Goal: Task Accomplishment & Management: Use online tool/utility

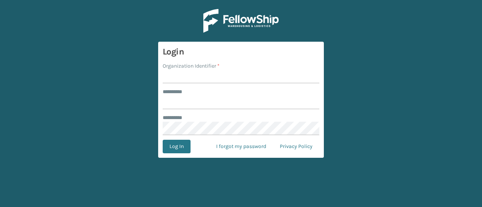
click at [185, 81] on input "Organization Identifier *" at bounding box center [241, 77] width 157 height 14
type input "s"
type input "Haslet"
click at [184, 99] on input "******** *" at bounding box center [241, 103] width 157 height 14
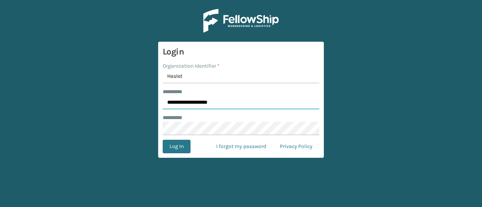
click at [186, 101] on input "**********" at bounding box center [241, 103] width 157 height 14
click at [207, 100] on input "**********" at bounding box center [241, 103] width 157 height 14
click at [195, 119] on div "******** *" at bounding box center [241, 118] width 157 height 8
drag, startPoint x: 195, startPoint y: 119, endPoint x: 185, endPoint y: 113, distance: 11.1
click at [185, 113] on form "**********" at bounding box center [241, 100] width 166 height 116
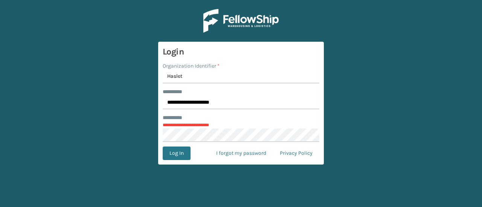
click at [182, 126] on p "**********" at bounding box center [241, 125] width 157 height 7
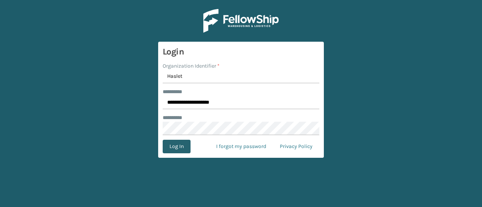
click at [178, 148] on button "Log In" at bounding box center [177, 147] width 28 height 14
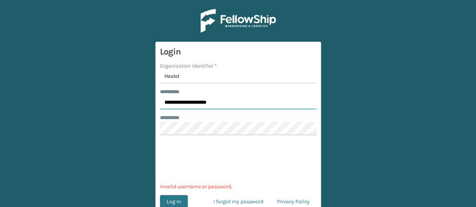
click at [184, 100] on input "**********" at bounding box center [238, 103] width 157 height 14
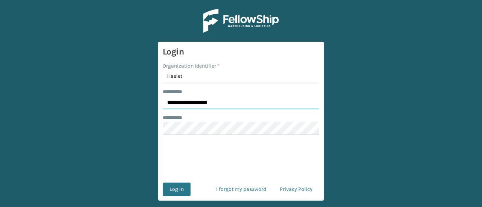
click at [207, 102] on input "**********" at bounding box center [241, 103] width 157 height 14
type input "**********"
click at [178, 186] on button "Log In" at bounding box center [177, 190] width 28 height 14
click at [179, 188] on button "Log In" at bounding box center [177, 190] width 28 height 14
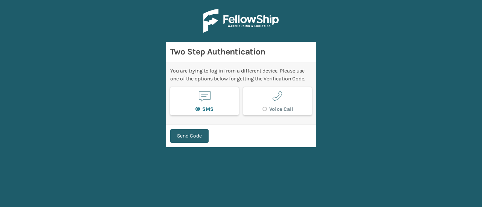
click at [198, 134] on button "Send Code" at bounding box center [189, 136] width 38 height 14
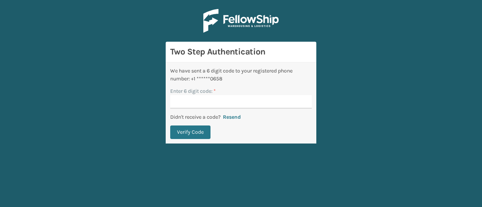
click at [198, 134] on button "Verify Code" at bounding box center [190, 133] width 40 height 14
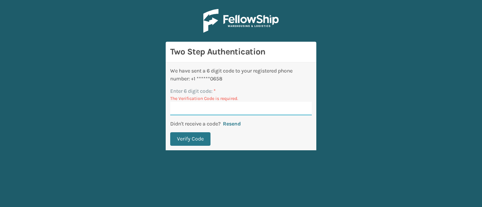
click at [193, 104] on input "Enter 6 digit code: *" at bounding box center [241, 109] width 142 height 14
type input "994899"
click at [189, 137] on button "Verify Code" at bounding box center [190, 139] width 40 height 14
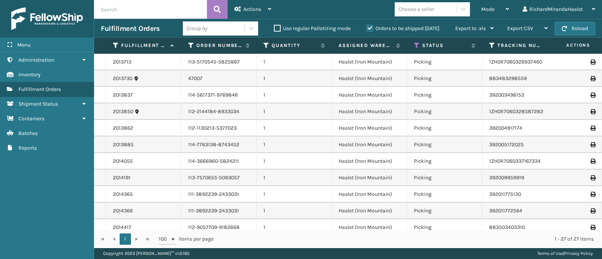
drag, startPoint x: 371, startPoint y: 3, endPoint x: 353, endPoint y: 13, distance: 21.4
click at [353, 13] on div "Mode Regular Mode Picking Mode Labeling Mode Exit Scan Mode Choose a seller Ric…" at bounding box center [440, 9] width 324 height 19
drag, startPoint x: 309, startPoint y: 6, endPoint x: 355, endPoint y: 11, distance: 45.7
click at [355, 11] on div "Mode Regular Mode Picking Mode Labeling Mode Exit Scan Mode Choose a seller Ric…" at bounding box center [440, 9] width 324 height 19
click at [83, 62] on icon at bounding box center [84, 59] width 6 height 5
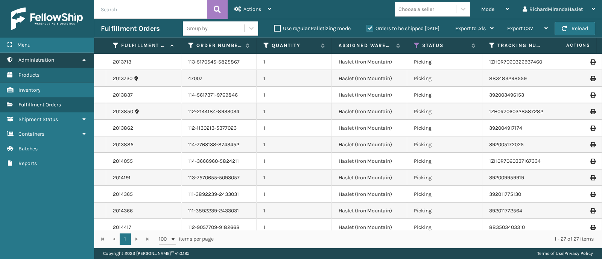
click at [75, 59] on link "Administration" at bounding box center [47, 60] width 94 height 15
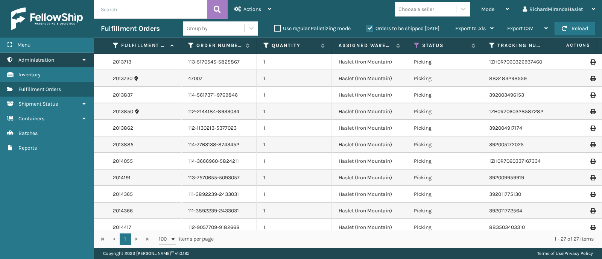
click at [82, 61] on icon at bounding box center [84, 59] width 6 height 5
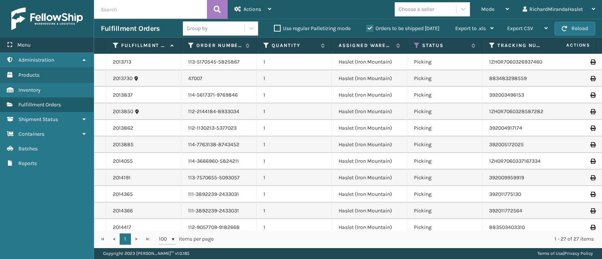
click at [69, 50] on div "Menu" at bounding box center [47, 45] width 94 height 15
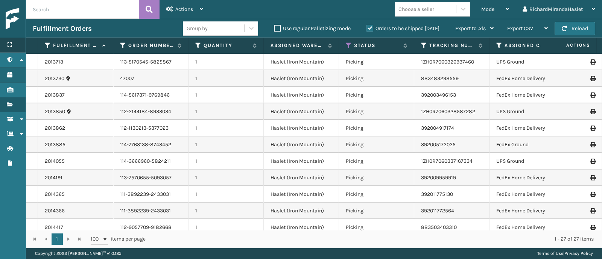
click at [17, 48] on div "Menu" at bounding box center [13, 45] width 26 height 15
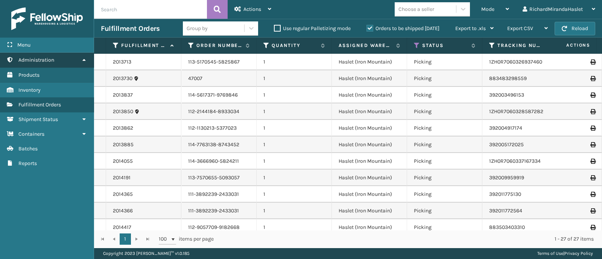
click at [41, 60] on span "Administration" at bounding box center [36, 60] width 36 height 6
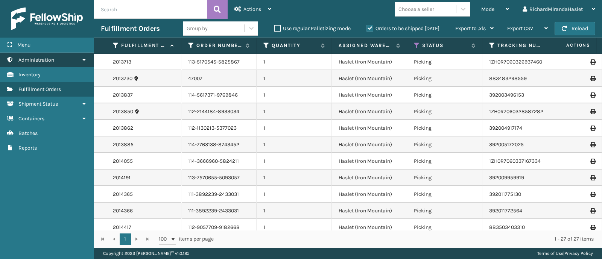
click at [43, 59] on span "Administration" at bounding box center [36, 60] width 36 height 6
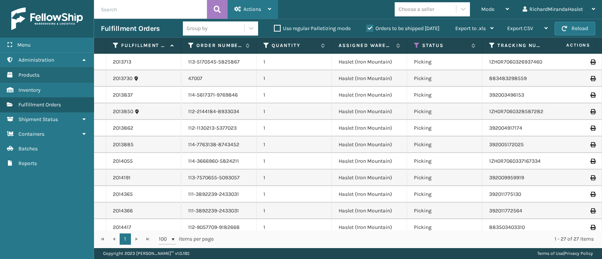
click at [257, 9] on span "Actions" at bounding box center [253, 9] width 18 height 6
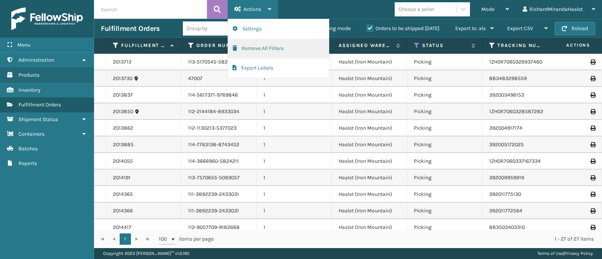
click at [265, 49] on button "Remove All Filters" at bounding box center [278, 49] width 101 height 20
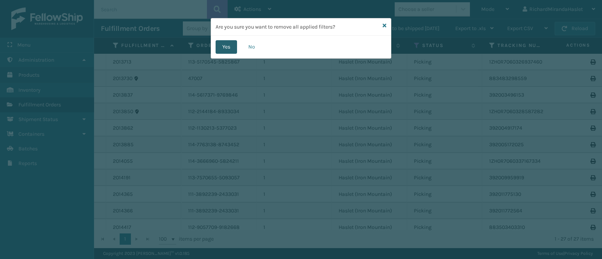
click at [225, 46] on button "Yes" at bounding box center [226, 47] width 21 height 14
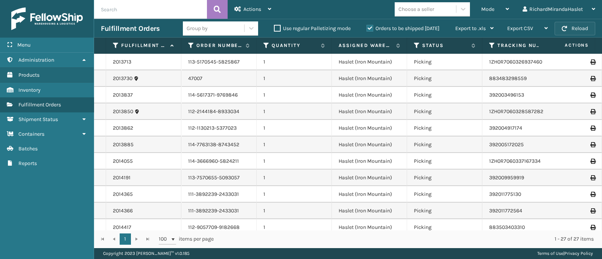
click at [390, 24] on button "Reload" at bounding box center [575, 29] width 41 height 14
click at [390, 3] on div "Mode" at bounding box center [495, 9] width 28 height 19
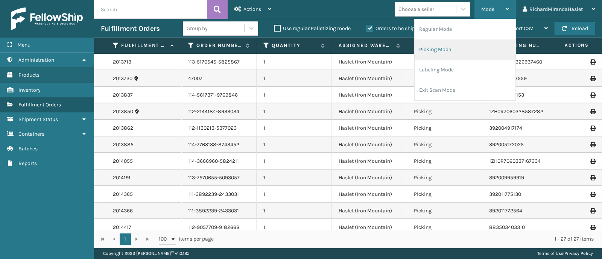
click at [390, 46] on li "Picking Mode" at bounding box center [465, 50] width 101 height 20
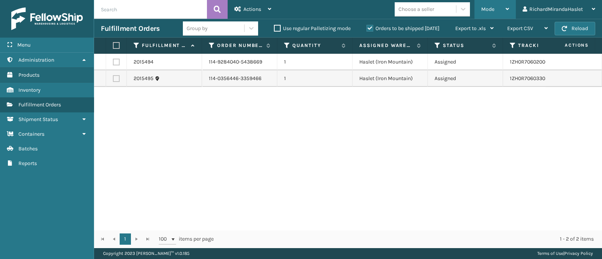
click at [390, 10] on div "Mode Regular Mode Picking Mode Labeling Mode Exit Scan Mode" at bounding box center [495, 9] width 41 height 19
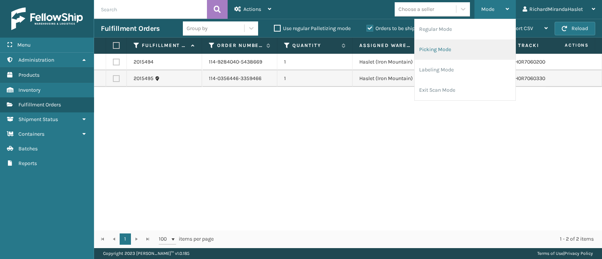
click at [390, 51] on li "Picking Mode" at bounding box center [465, 50] width 101 height 20
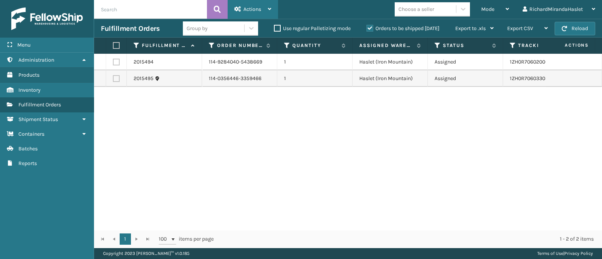
click at [265, 8] on div "Actions" at bounding box center [252, 9] width 37 height 19
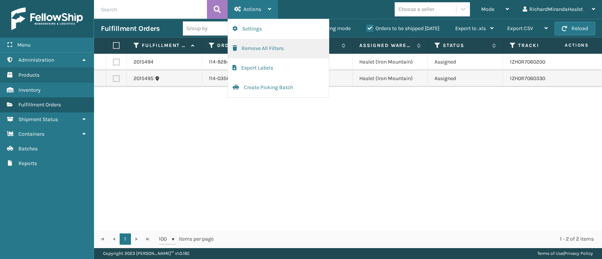
click at [272, 45] on button "Remove All Filters" at bounding box center [278, 49] width 101 height 20
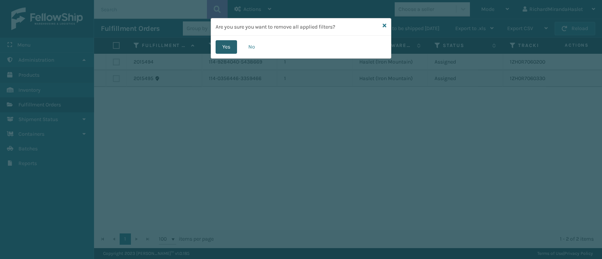
click at [230, 49] on button "Yes" at bounding box center [226, 47] width 21 height 14
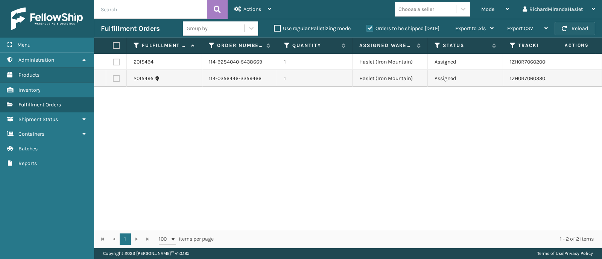
click at [390, 26] on span "button" at bounding box center [564, 28] width 5 height 5
click at [390, 108] on div "2015494 114-9284040-5438669 1 Haslet ([GEOGRAPHIC_DATA]) Assigned 1ZH0R70602006…" at bounding box center [348, 142] width 508 height 177
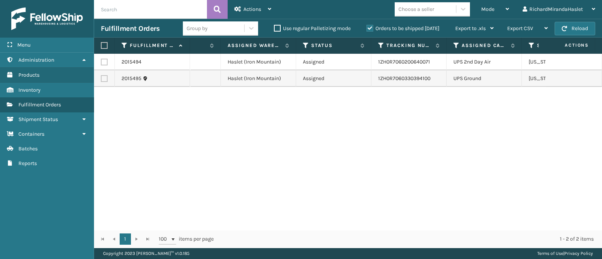
scroll to position [0, 115]
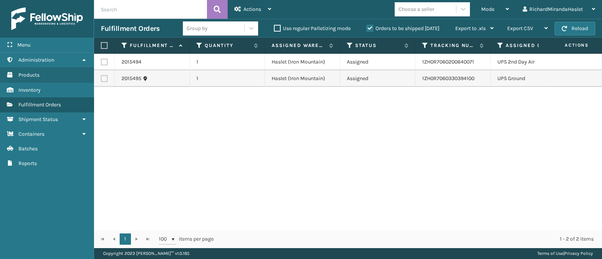
click at [390, 108] on div "2015494 114-9284040-5438669 1 Haslet ([GEOGRAPHIC_DATA]) Assigned 1ZH0R70602006…" at bounding box center [348, 142] width 508 height 177
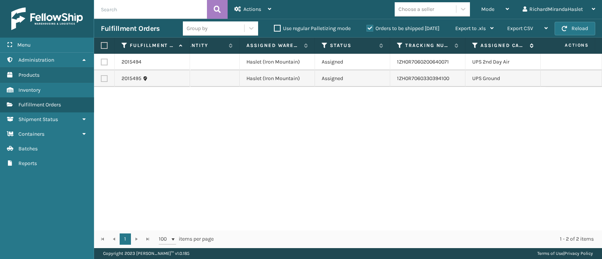
click at [390, 45] on div "Assigned Carrier Service" at bounding box center [502, 45] width 61 height 7
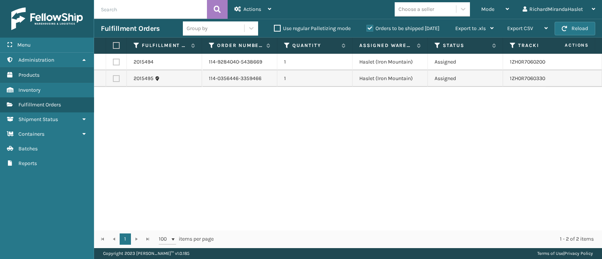
click at [390, 109] on div "2015494 114-9284040-5438669 1 Haslet ([GEOGRAPHIC_DATA]) Assigned 1ZH0R70602006…" at bounding box center [348, 142] width 508 height 177
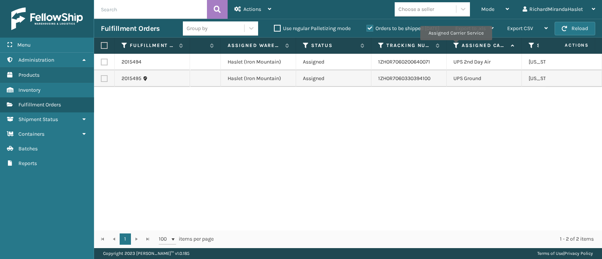
click at [390, 46] on icon at bounding box center [457, 45] width 6 height 7
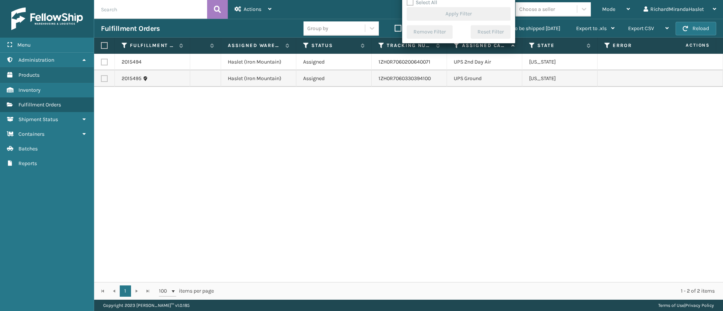
drag, startPoint x: 566, startPoint y: 0, endPoint x: 423, endPoint y: 152, distance: 208.8
click at [390, 152] on div "2015494 114-9284040-5438669 1 Haslet ([GEOGRAPHIC_DATA]) Assigned 1ZH0R70602006…" at bounding box center [408, 168] width 629 height 228
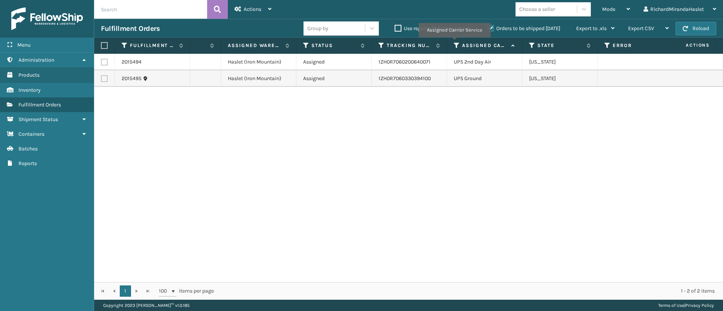
click at [390, 42] on icon at bounding box center [457, 45] width 6 height 7
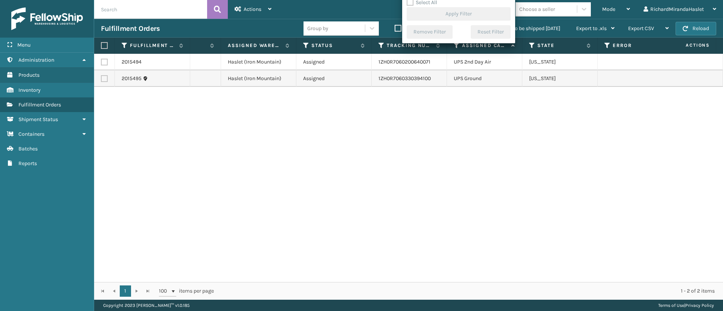
click at [390, 5] on div "Select All Apply Filter" at bounding box center [458, 9] width 104 height 23
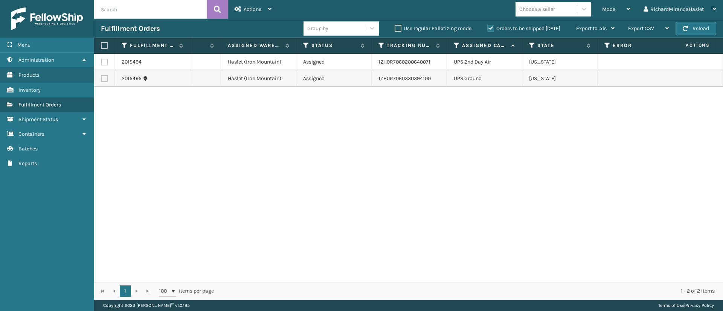
click at [390, 82] on td "UPS Ground" at bounding box center [484, 78] width 75 height 17
click at [390, 46] on div "Assigned Carrier Service" at bounding box center [484, 45] width 61 height 7
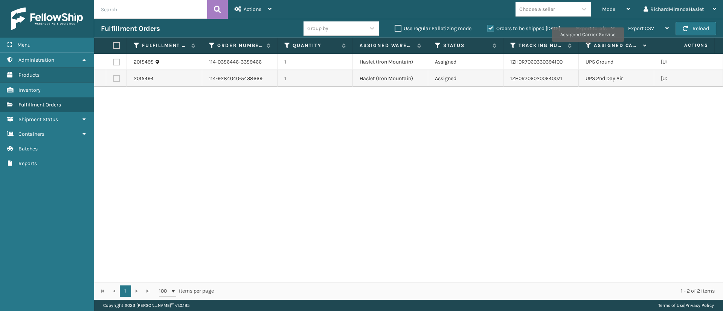
click at [390, 46] on icon at bounding box center [588, 45] width 6 height 7
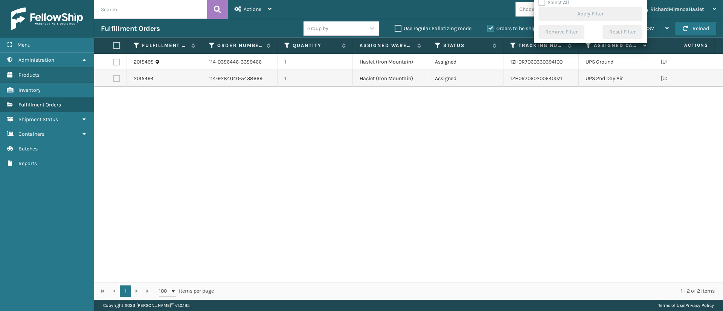
click at [390, 145] on div "2015495 114-0356446-3359466 1 Haslet ([GEOGRAPHIC_DATA]) Assigned 1ZH0R70603303…" at bounding box center [408, 168] width 629 height 228
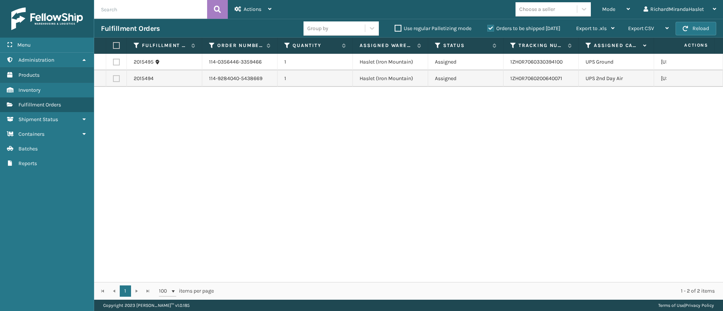
click at [390, 103] on div "2015495 114-0356446-3359466 1 Haslet ([GEOGRAPHIC_DATA]) Assigned 1ZH0R70603303…" at bounding box center [408, 168] width 629 height 228
click at [117, 63] on label at bounding box center [116, 62] width 7 height 7
click at [113, 63] on input "checkbox" at bounding box center [113, 61] width 0 height 5
checkbox input "true"
click at [119, 78] on label at bounding box center [116, 78] width 7 height 7
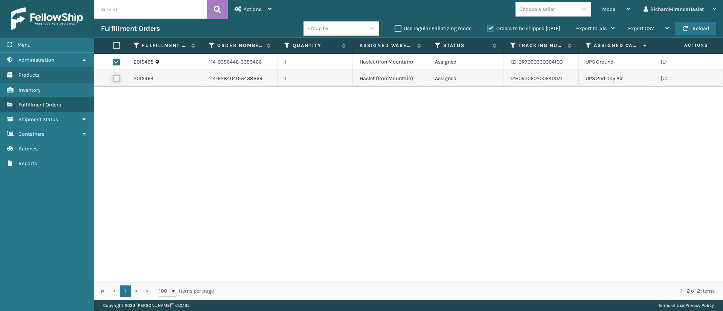
click at [113, 78] on input "checkbox" at bounding box center [113, 77] width 0 height 5
checkbox input "true"
click at [117, 60] on label at bounding box center [116, 62] width 7 height 7
click at [113, 60] on input "checkbox" at bounding box center [113, 61] width 0 height 5
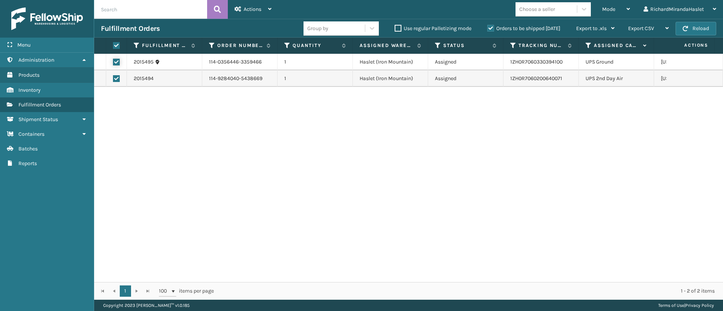
checkbox input "false"
click at [118, 74] on td at bounding box center [116, 78] width 21 height 17
click at [118, 77] on label at bounding box center [116, 78] width 7 height 7
click at [113, 77] on input "checkbox" at bounding box center [113, 77] width 0 height 5
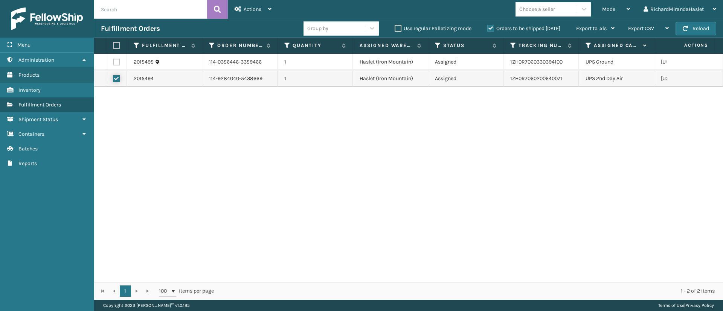
checkbox input "false"
click at [117, 47] on label at bounding box center [115, 45] width 5 height 7
click at [113, 47] on input "checkbox" at bounding box center [113, 45] width 0 height 5
checkbox input "true"
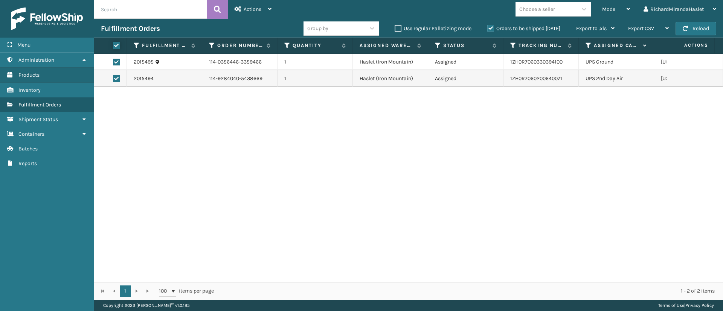
checkbox input "true"
click at [268, 9] on icon at bounding box center [269, 8] width 3 height 5
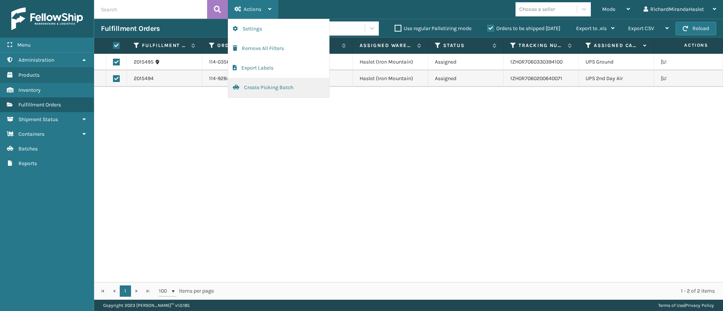
click at [266, 87] on button "Create Picking Batch" at bounding box center [278, 88] width 101 height 20
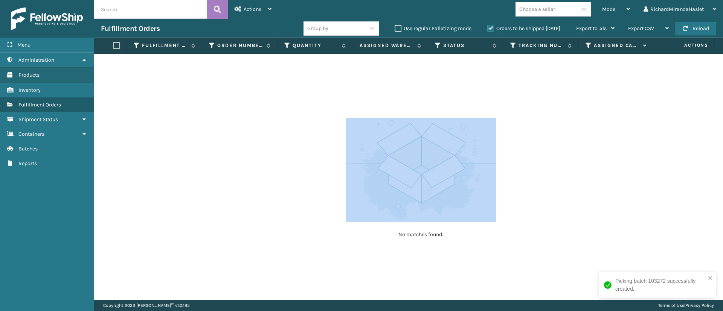
drag, startPoint x: 607, startPoint y: 269, endPoint x: 481, endPoint y: 200, distance: 143.5
click at [390, 197] on div "No matches found." at bounding box center [408, 177] width 629 height 246
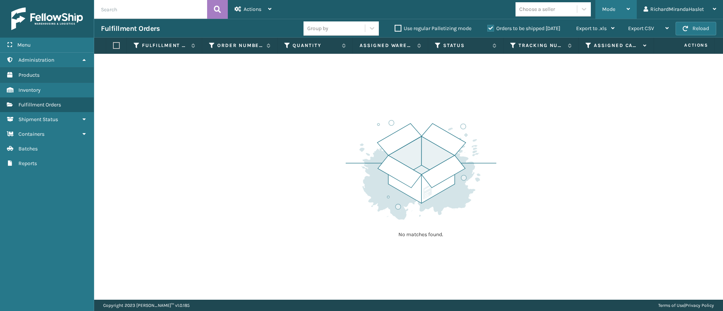
click at [390, 8] on icon at bounding box center [627, 8] width 3 height 5
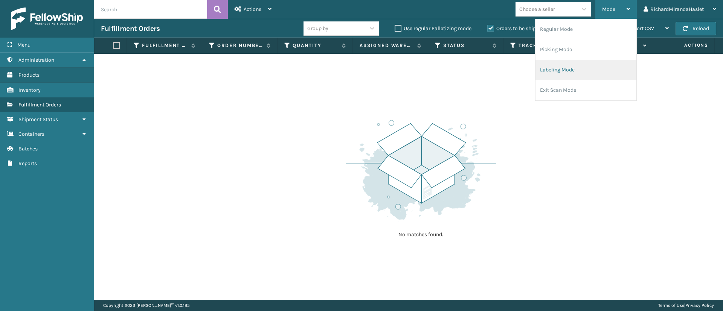
click at [390, 66] on li "Labeling Mode" at bounding box center [585, 70] width 101 height 20
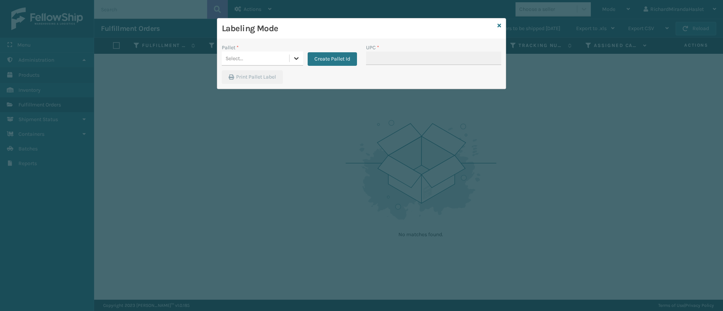
click at [296, 55] on icon at bounding box center [296, 59] width 8 height 8
click at [332, 57] on button "Create Pallet Id" at bounding box center [332, 59] width 49 height 14
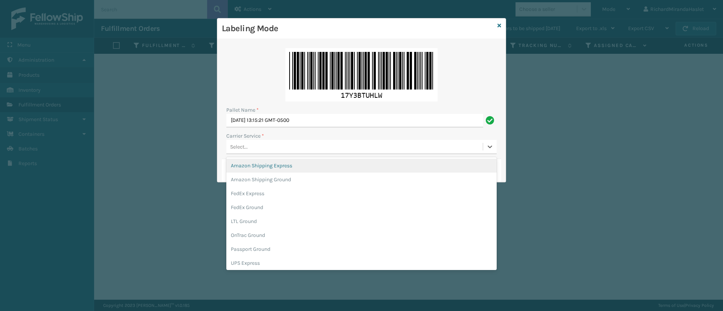
click at [286, 143] on div "Select..." at bounding box center [354, 147] width 256 height 12
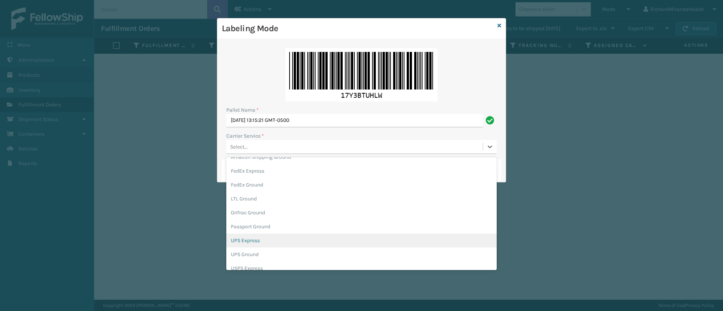
scroll to position [43, 0]
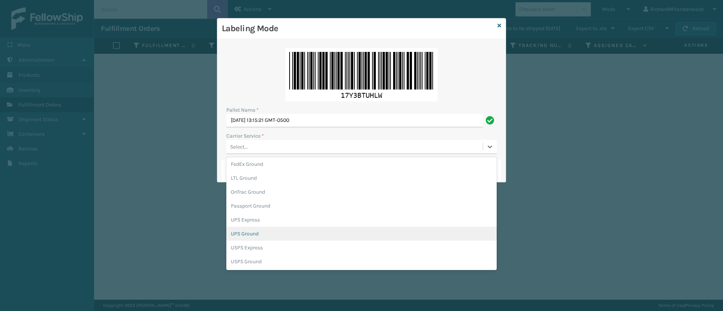
click at [356, 197] on div "UPS Ground" at bounding box center [361, 234] width 270 height 14
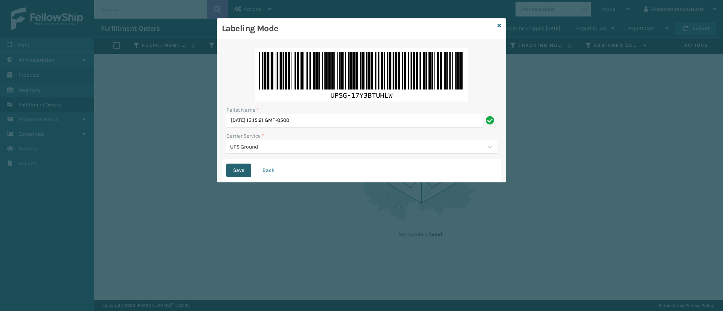
click at [241, 174] on button "Save" at bounding box center [238, 171] width 25 height 14
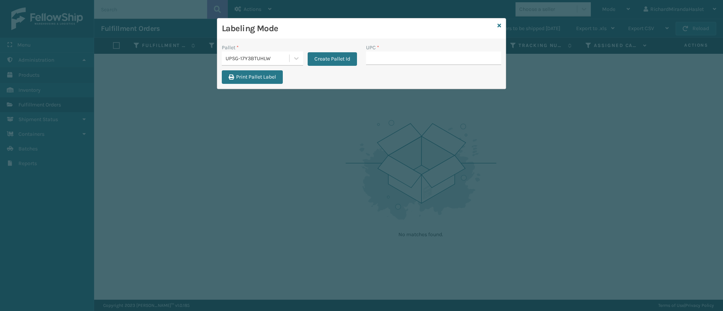
drag, startPoint x: 241, startPoint y: 174, endPoint x: 341, endPoint y: 78, distance: 138.7
click at [341, 78] on div "Labeling Mode Pallet * UPSG-17Y3BTUHLW Create Pallet Id UPC * Print Pallet Label" at bounding box center [361, 155] width 723 height 311
click at [381, 55] on input "UPC *" at bounding box center [433, 59] width 135 height 14
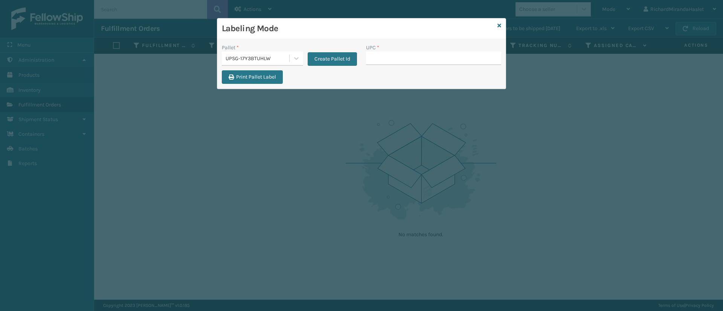
click at [390, 25] on div "Labeling Mode" at bounding box center [361, 28] width 288 height 21
click at [296, 55] on icon at bounding box center [296, 59] width 8 height 8
click at [297, 39] on div "Pallet * option UPSG-17Y3BTUHLW focused, 1 of 1. 1 result available. Use Up and…" at bounding box center [361, 64] width 288 height 50
click at [324, 60] on button "Create Pallet Id" at bounding box center [332, 59] width 49 height 14
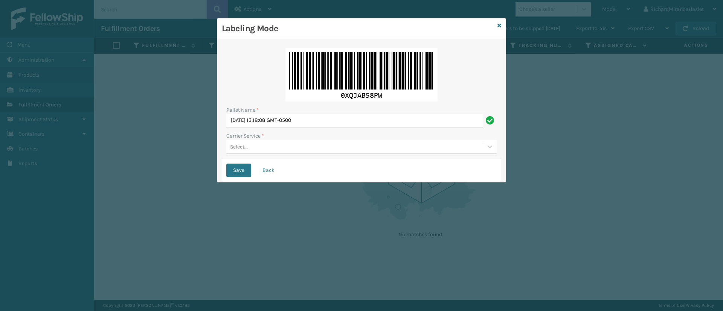
click at [295, 143] on div "Select..." at bounding box center [354, 147] width 256 height 12
click at [390, 27] on icon at bounding box center [499, 25] width 4 height 5
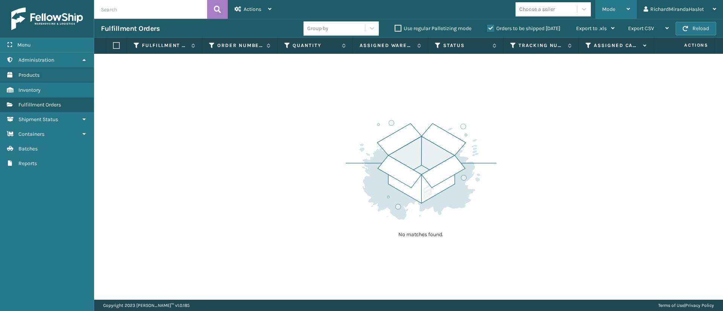
click at [390, 11] on span "Mode" at bounding box center [608, 9] width 13 height 6
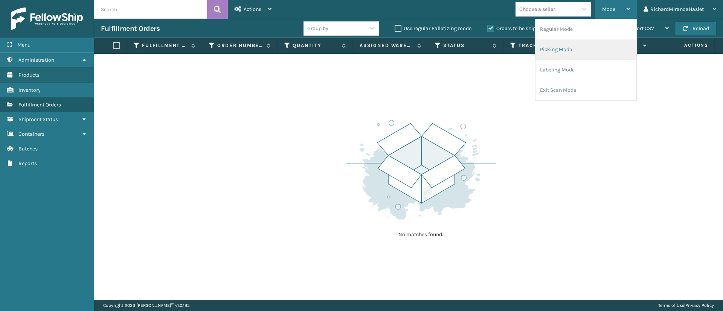
click at [390, 47] on li "Picking Mode" at bounding box center [585, 50] width 101 height 20
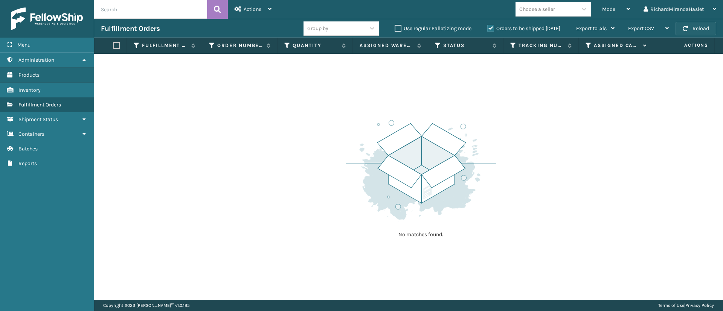
click at [390, 34] on button "Reload" at bounding box center [695, 29] width 41 height 14
click at [258, 8] on span "Actions" at bounding box center [253, 9] width 18 height 6
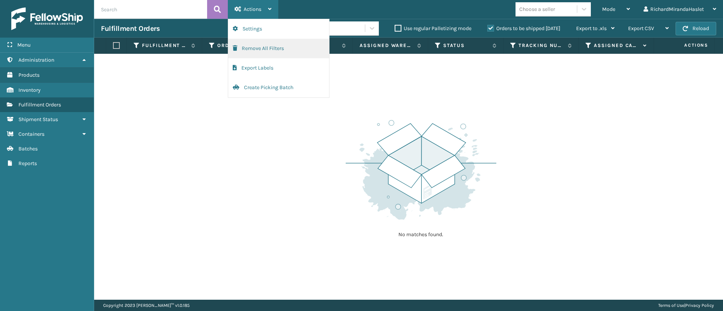
click at [258, 45] on button "Remove All Filters" at bounding box center [278, 49] width 101 height 20
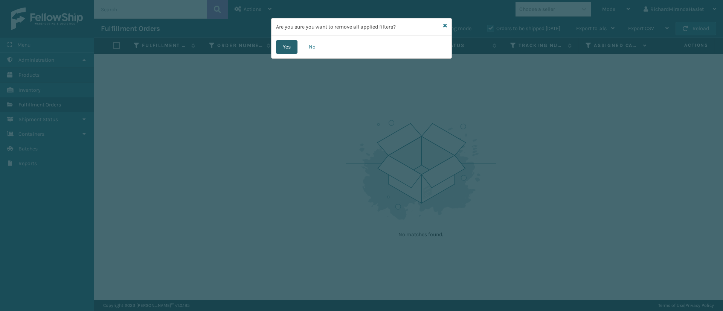
click at [285, 45] on button "Yes" at bounding box center [286, 47] width 21 height 14
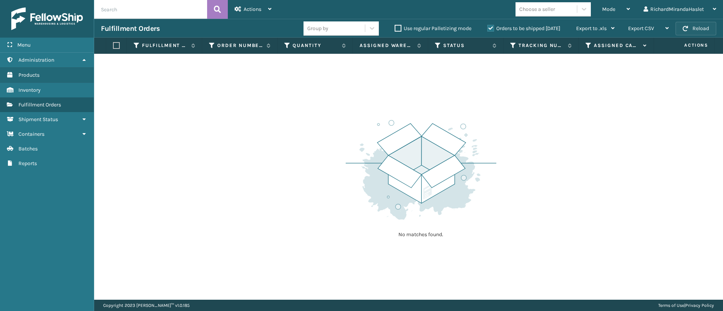
click at [390, 26] on button "Reload" at bounding box center [695, 29] width 41 height 14
click at [390, 50] on section "Fulfillment Orders Group by Use regular Palletizing mode Orders to be shipped […" at bounding box center [408, 159] width 629 height 281
